Goal: Information Seeking & Learning: Learn about a topic

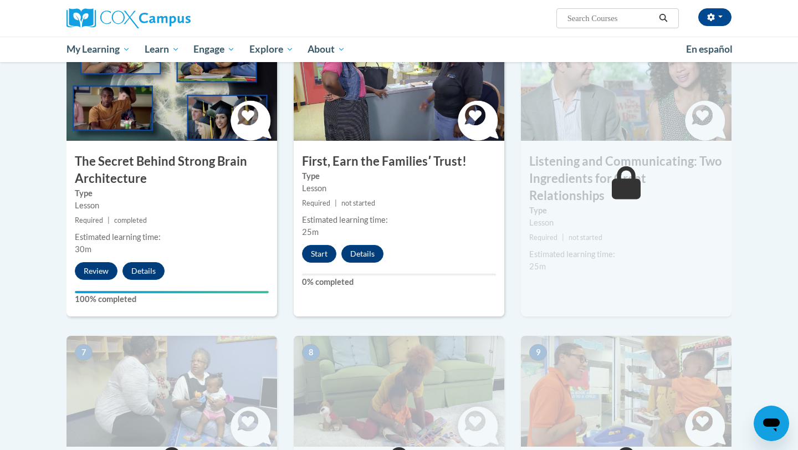
scroll to position [601, 0]
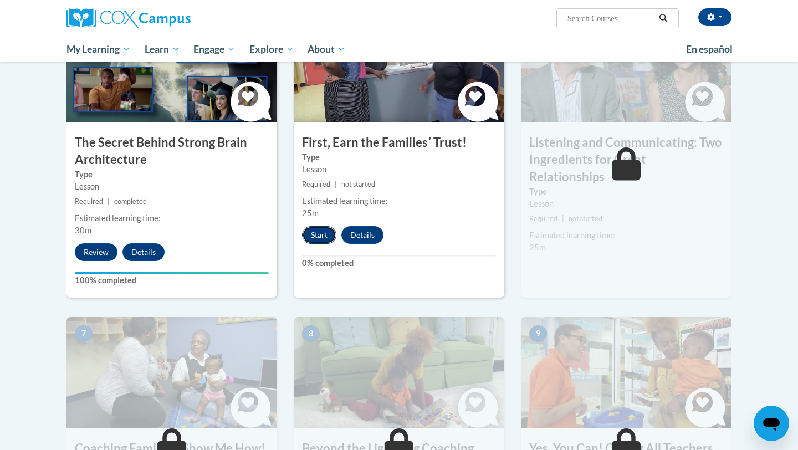
click at [315, 239] on button "Start" at bounding box center [319, 235] width 34 height 18
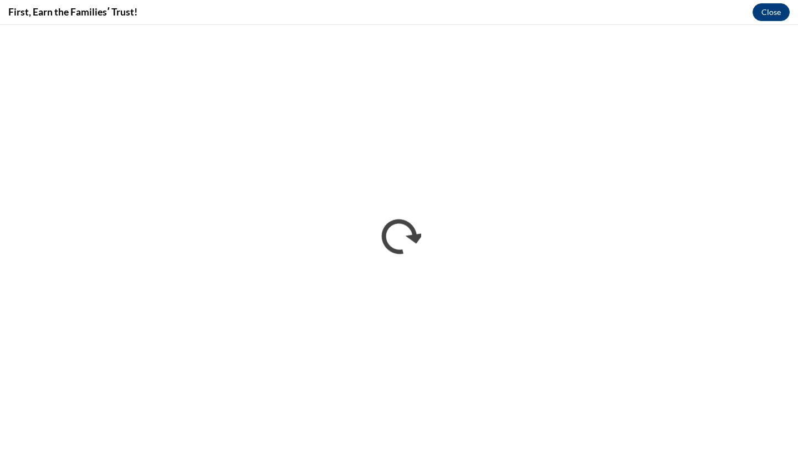
scroll to position [0, 0]
